Goal: Find specific page/section: Find specific page/section

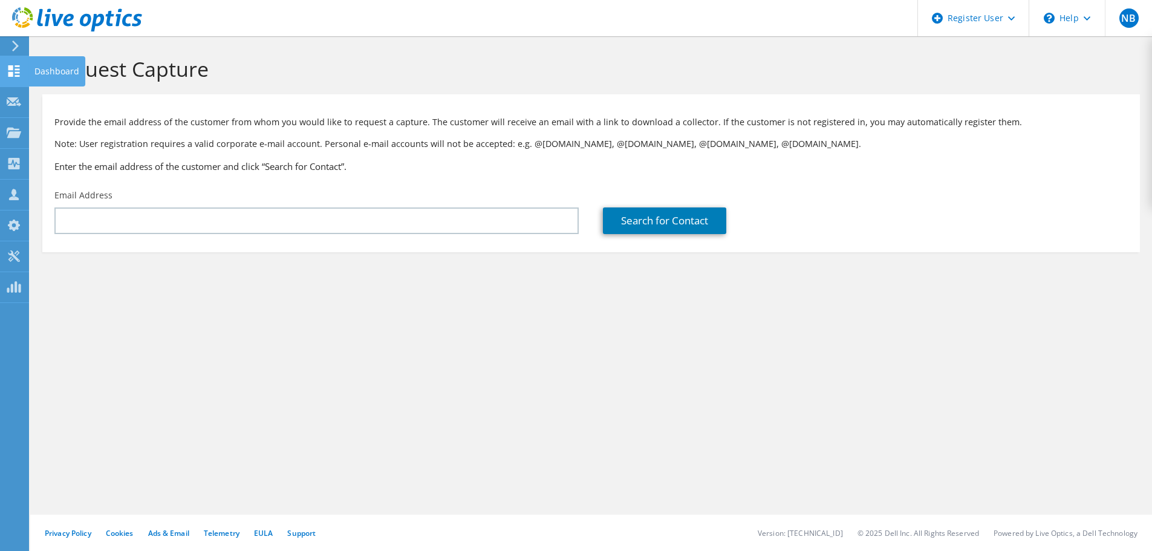
click at [39, 61] on div "Dashboard" at bounding box center [56, 71] width 57 height 30
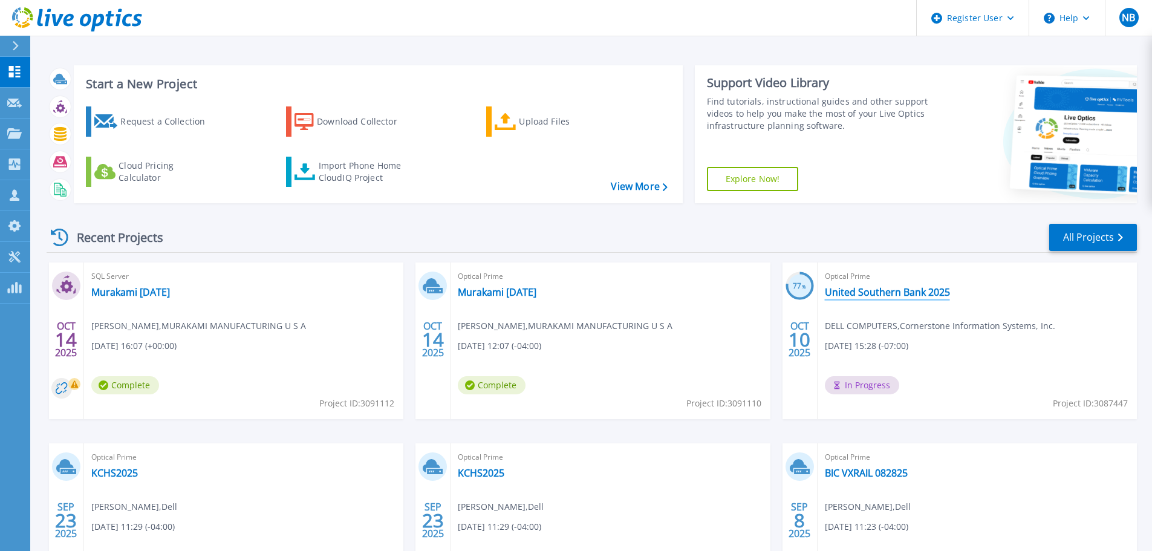
click at [883, 297] on link "United Southern Bank 2025" at bounding box center [887, 292] width 125 height 12
